Goal: Information Seeking & Learning: Learn about a topic

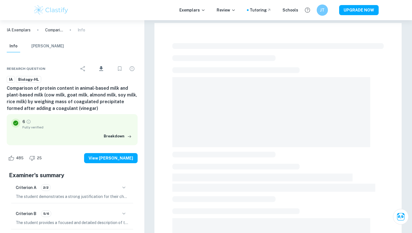
click at [13, 30] on p "IA Exemplars" at bounding box center [19, 30] width 24 height 6
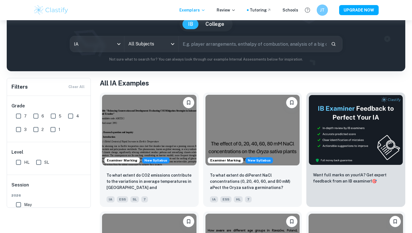
scroll to position [15, 0]
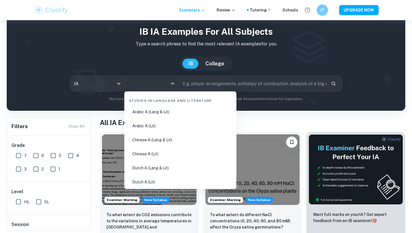
click at [141, 85] on input "All Subjects" at bounding box center [147, 83] width 41 height 11
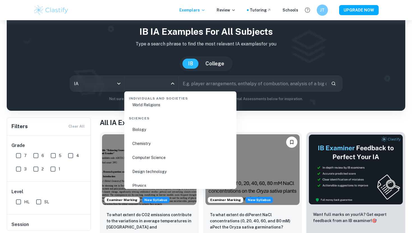
scroll to position [857, 0]
click at [160, 128] on li "Biology" at bounding box center [181, 127] width 108 height 13
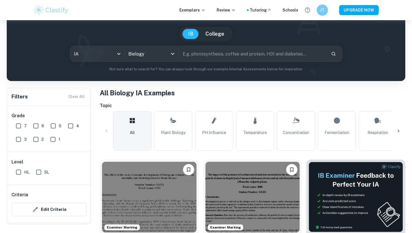
scroll to position [46, 0]
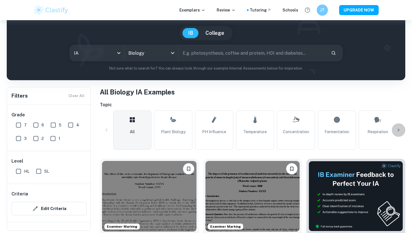
click at [399, 129] on icon at bounding box center [399, 130] width 6 height 6
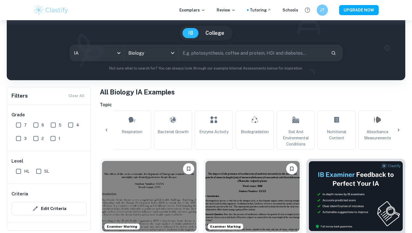
scroll to position [0, 263]
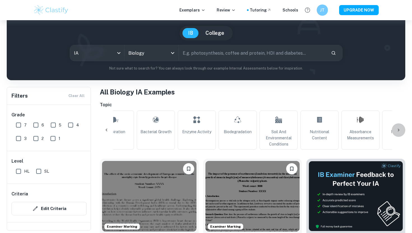
click at [400, 131] on icon at bounding box center [399, 130] width 6 height 6
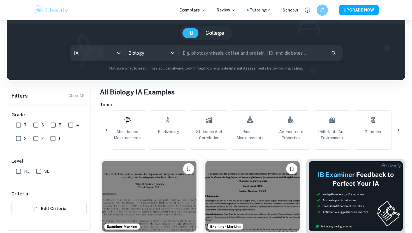
scroll to position [0, 496]
click at [398, 129] on div "All Plant Biology pH Influence Temperature Concentration Fermentation Respirati…" at bounding box center [252, 129] width 305 height 39
click at [106, 129] on icon at bounding box center [107, 130] width 6 height 6
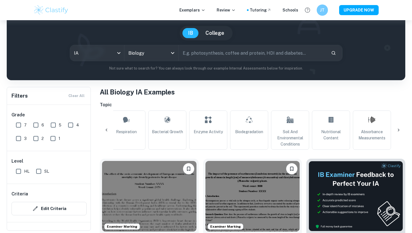
scroll to position [0, 233]
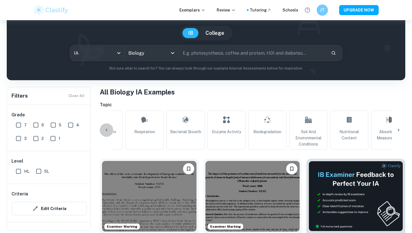
click at [106, 129] on icon at bounding box center [107, 130] width 6 height 6
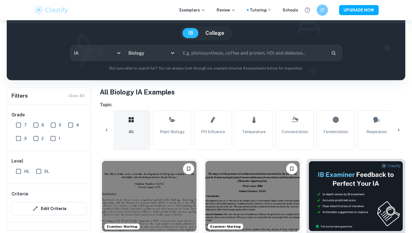
scroll to position [0, 0]
click at [398, 129] on icon at bounding box center [399, 130] width 2 height 3
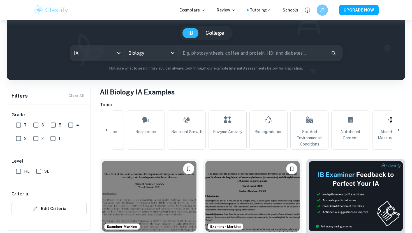
scroll to position [0, 263]
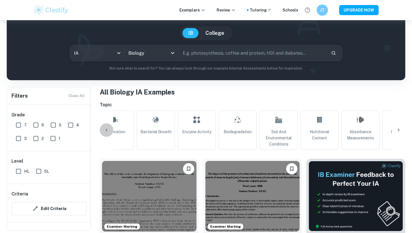
click at [106, 128] on icon at bounding box center [107, 130] width 6 height 6
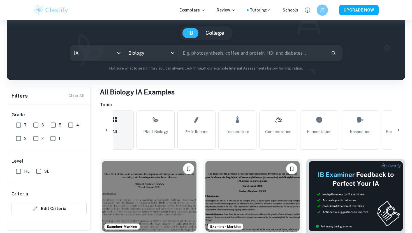
scroll to position [0, 0]
